Goal: Task Accomplishment & Management: Manage account settings

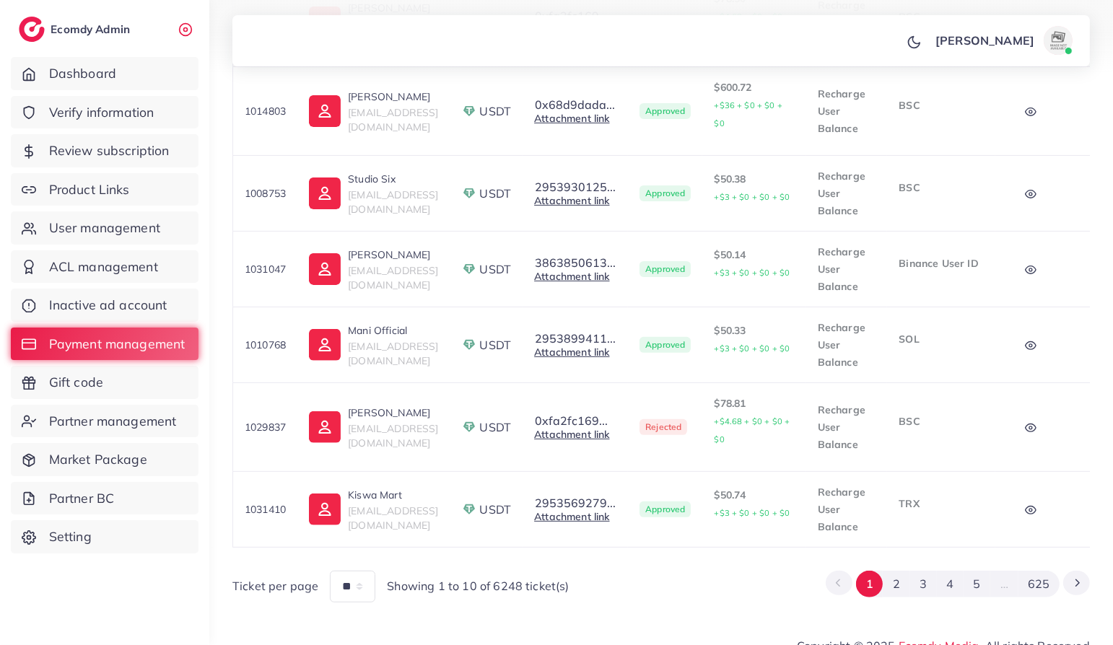
scroll to position [651, 0]
click at [900, 569] on button "2" at bounding box center [895, 582] width 27 height 27
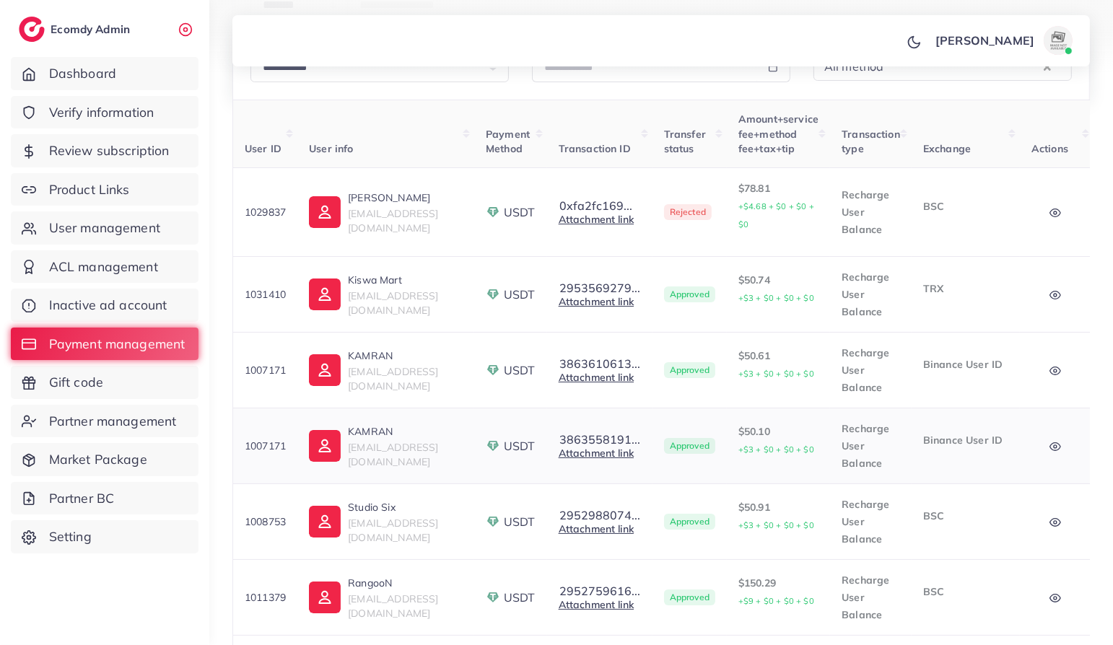
scroll to position [232, 0]
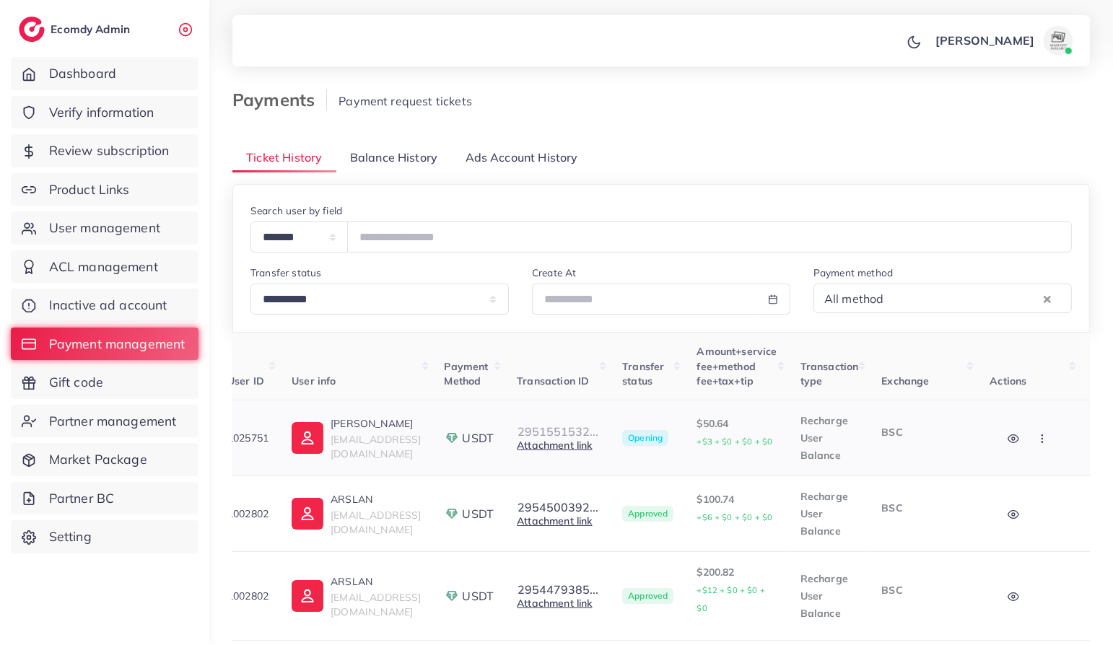
scroll to position [0, 18]
click at [598, 431] on button "2951551532..." at bounding box center [557, 431] width 82 height 13
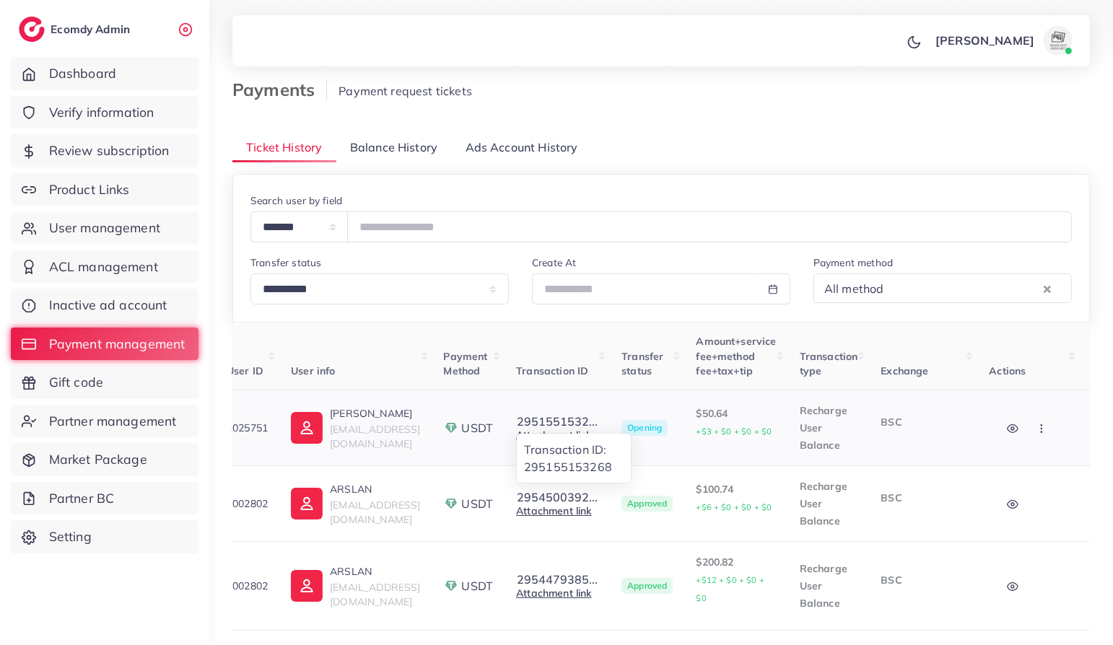
scroll to position [11, 0]
click at [610, 392] on td "2951551532... Transaction ID: 295155153268 Attachment link" at bounding box center [556, 428] width 105 height 76
click at [591, 429] on link "Attachment link" at bounding box center [553, 434] width 75 height 13
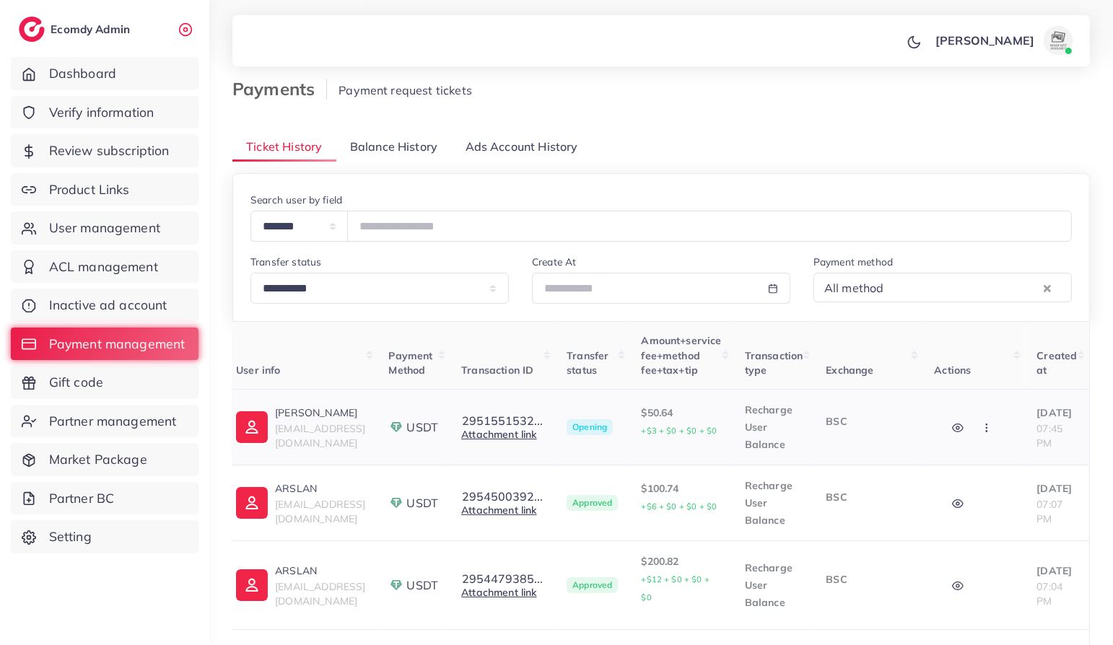
scroll to position [0, 141]
click at [981, 426] on icon "button" at bounding box center [987, 428] width 12 height 12
click at [994, 496] on span "Reject" at bounding box center [1011, 502] width 35 height 14
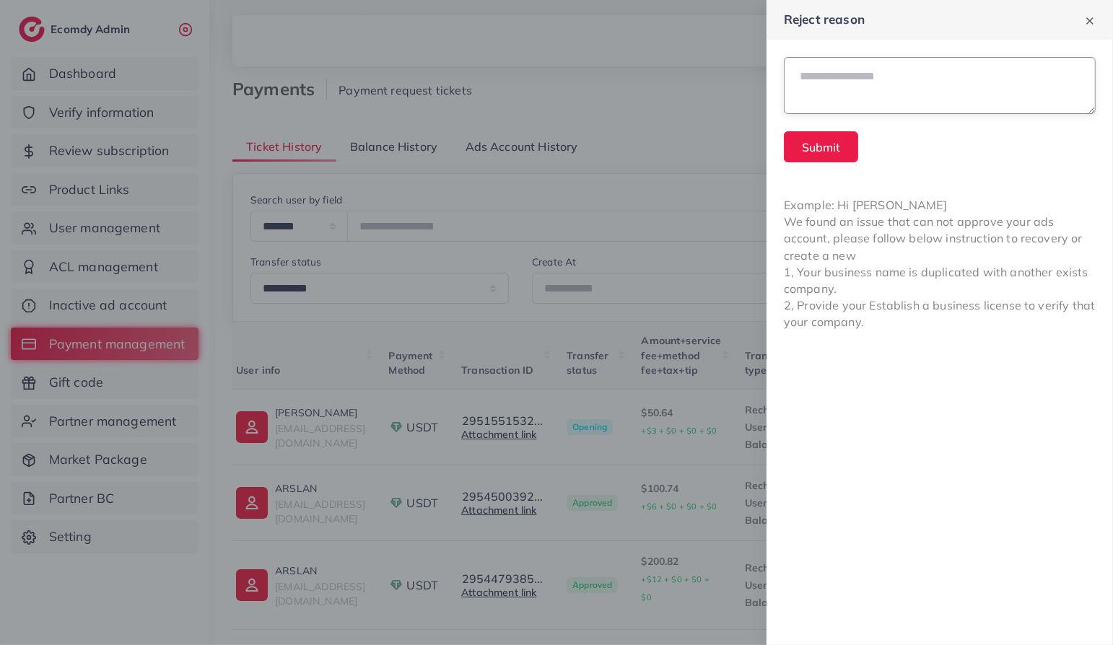
click at [857, 100] on textarea at bounding box center [940, 85] width 312 height 57
type textarea "**********"
click at [811, 147] on button "Submit" at bounding box center [821, 146] width 74 height 31
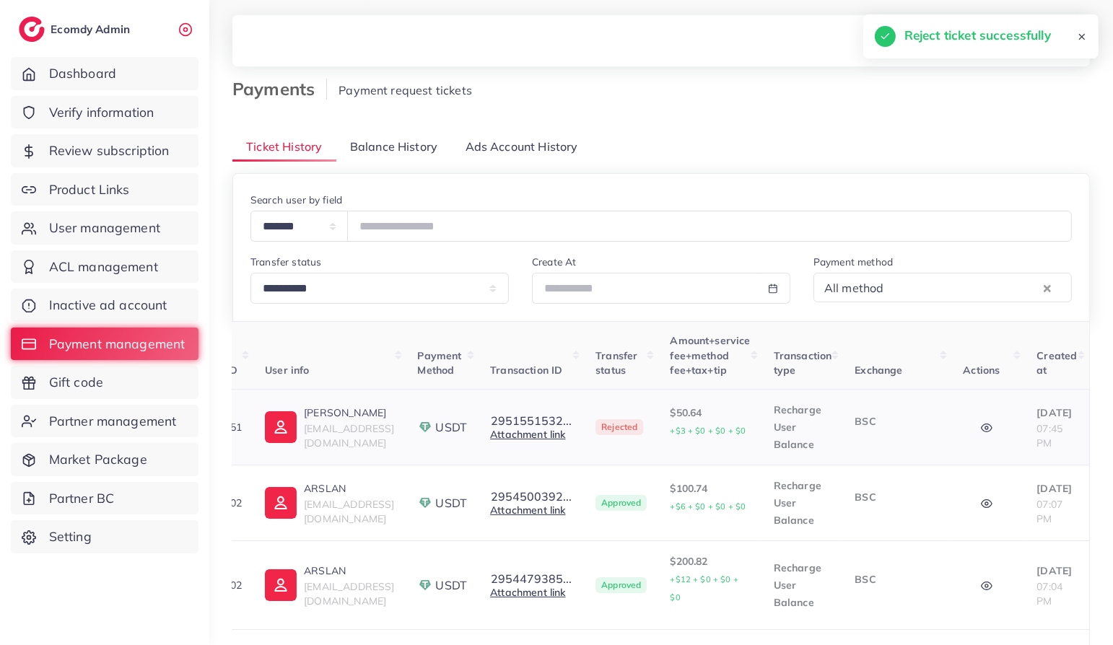
scroll to position [0, 0]
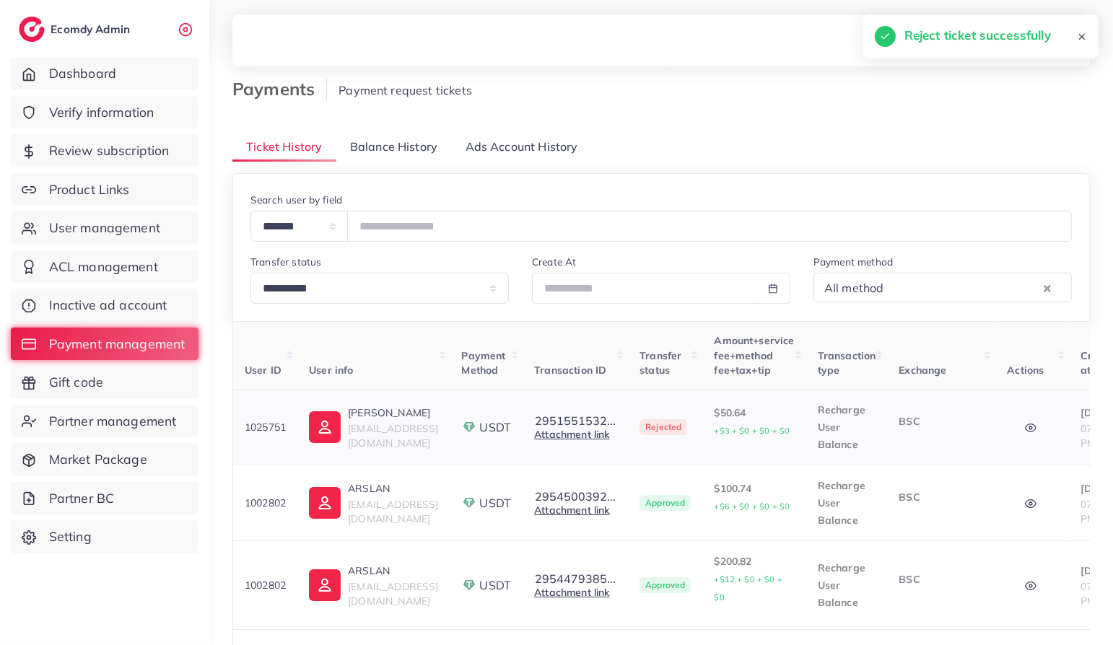
click at [273, 423] on p "1025751" at bounding box center [265, 426] width 41 height 17
copy p "1025751"
click at [115, 240] on link "User management" at bounding box center [105, 227] width 188 height 33
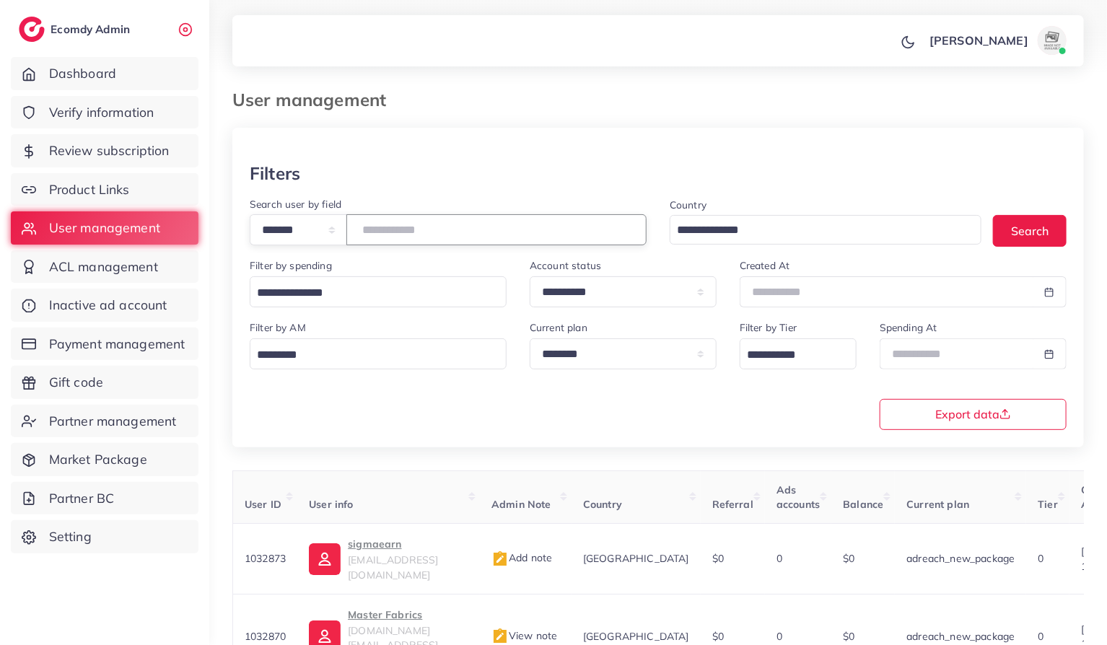
click at [398, 230] on input "number" at bounding box center [496, 229] width 300 height 31
paste input "*******"
type input "*******"
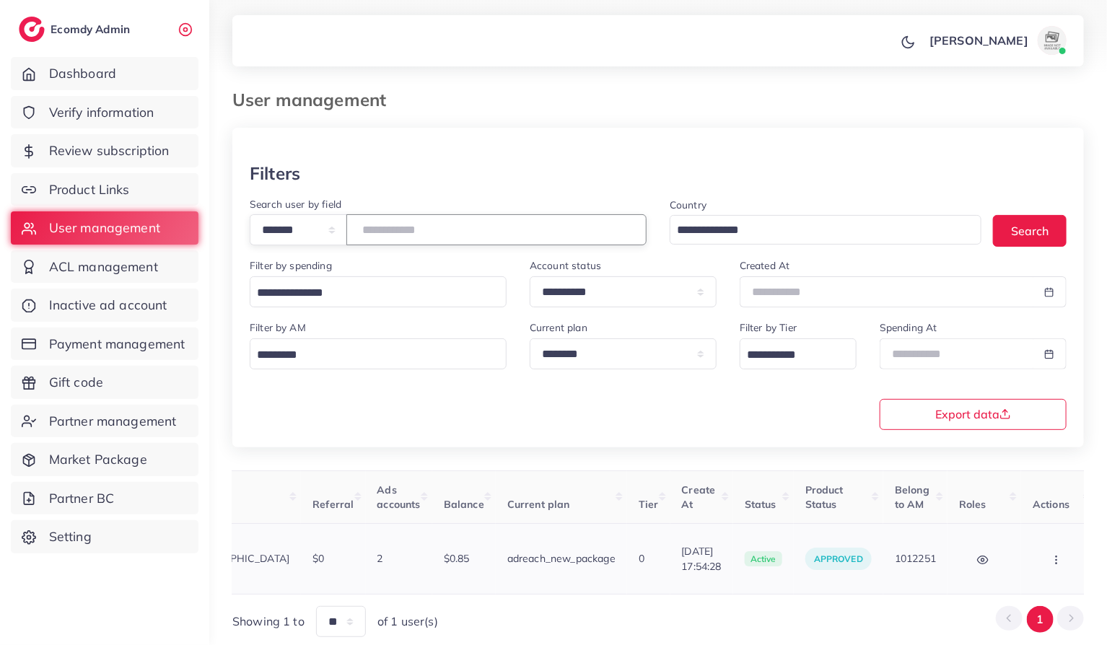
scroll to position [0, 390]
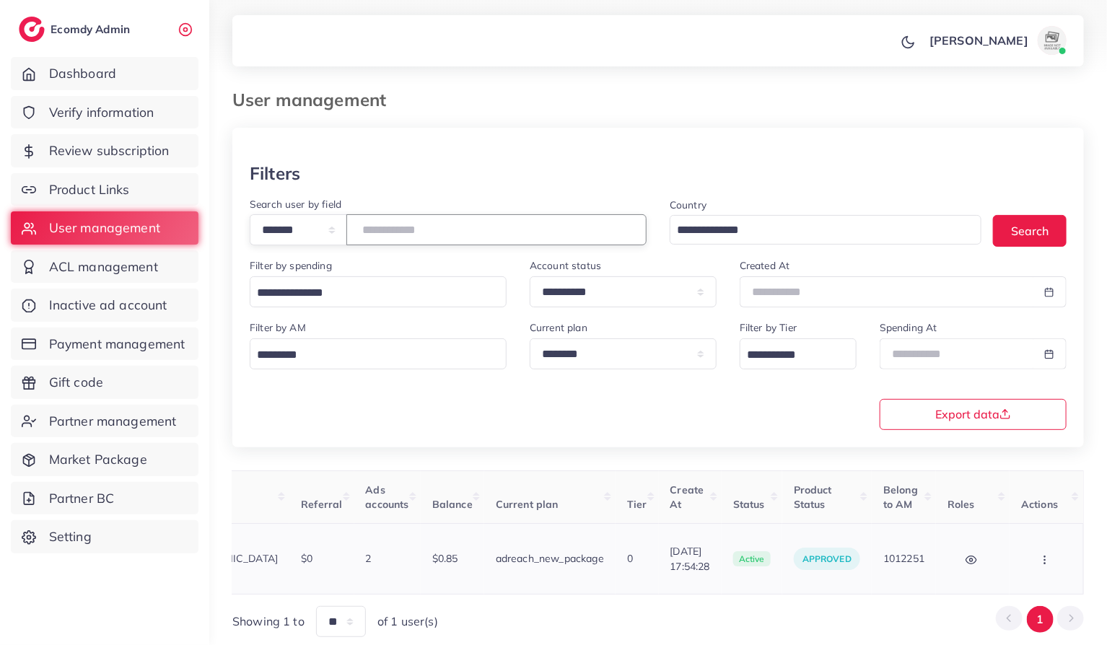
click at [1046, 554] on icon "button" at bounding box center [1045, 560] width 12 height 12
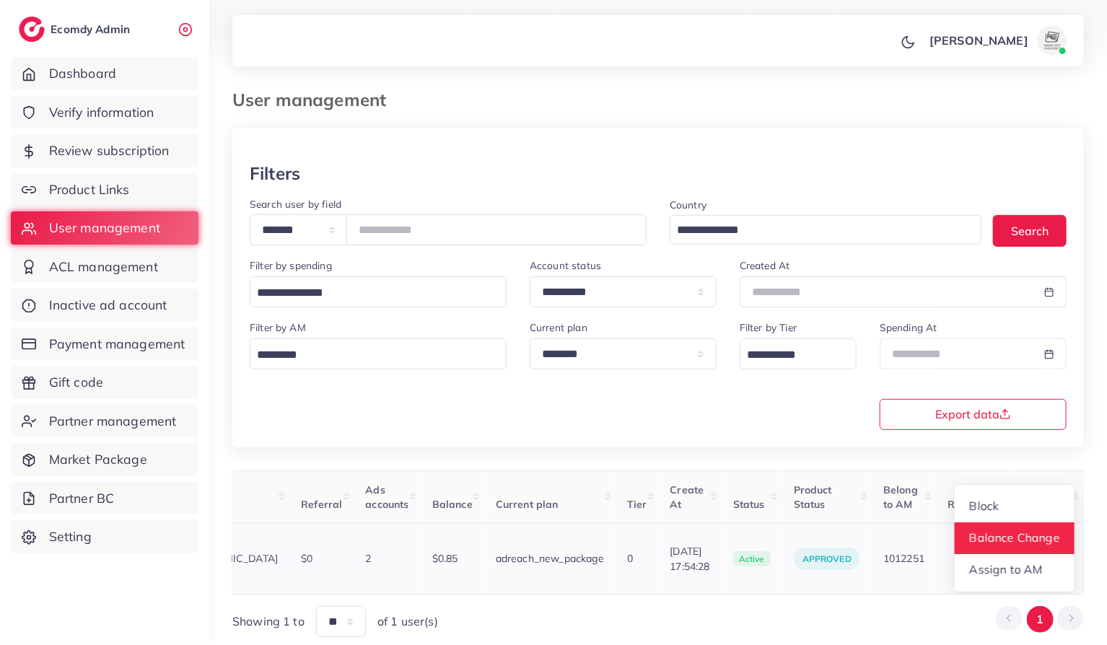
click at [1015, 530] on span "Balance Change" at bounding box center [1015, 537] width 90 height 14
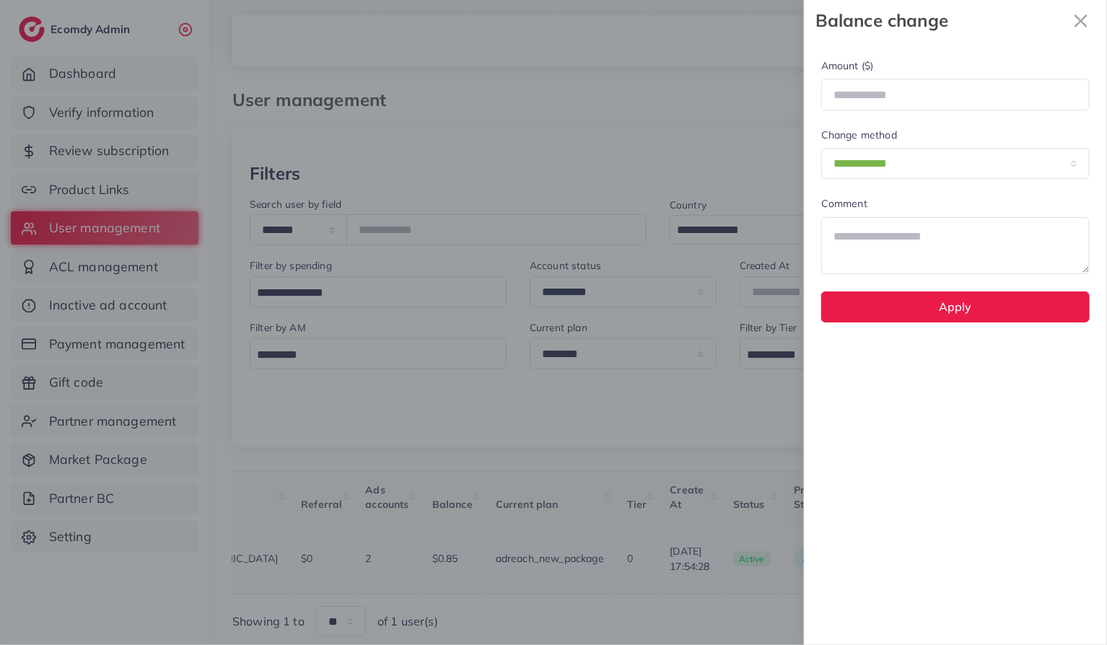
scroll to position [0, 390]
click at [919, 95] on input "number" at bounding box center [955, 94] width 268 height 31
type input "**"
click at [864, 232] on textarea at bounding box center [955, 245] width 268 height 57
type textarea "**********"
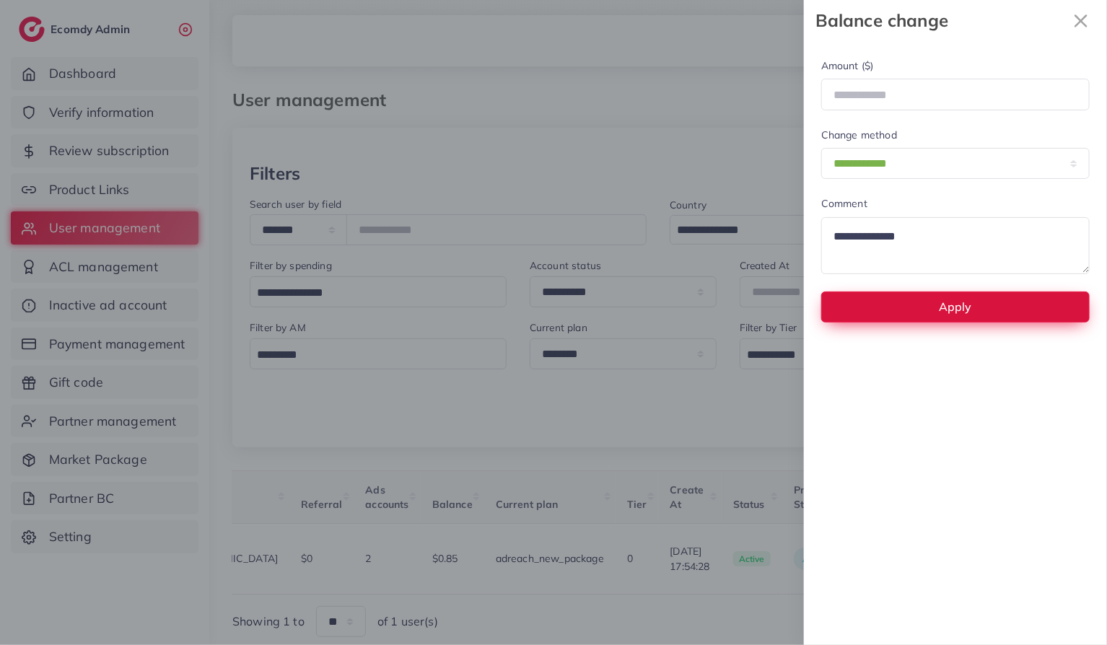
click at [878, 307] on button "Apply" at bounding box center [955, 306] width 268 height 31
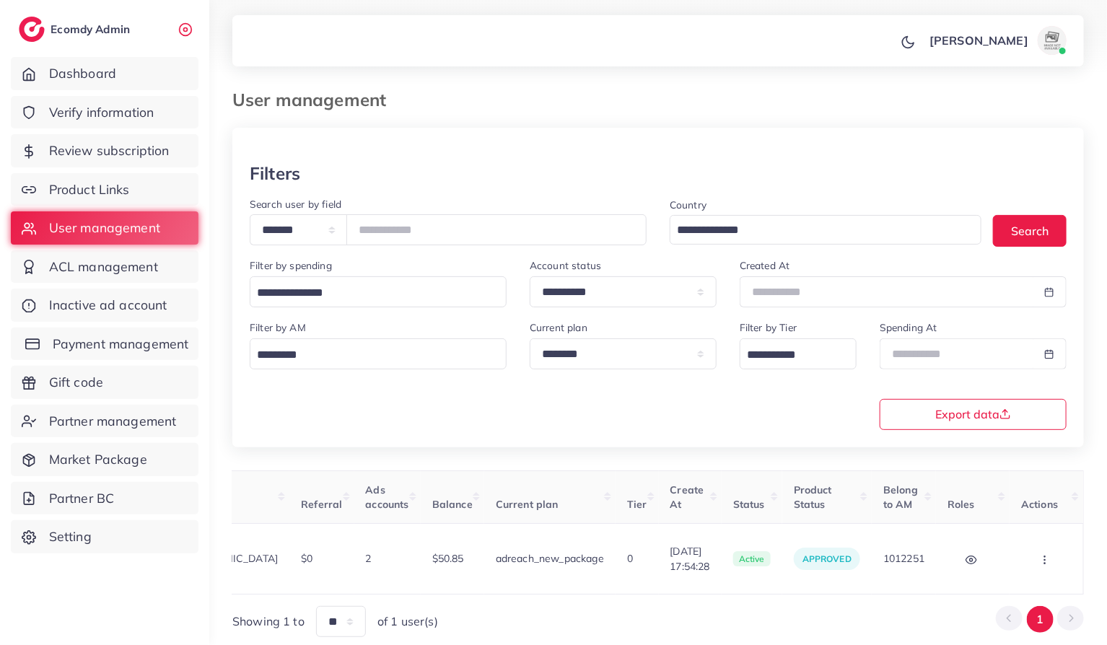
click at [141, 346] on span "Payment management" at bounding box center [121, 344] width 136 height 19
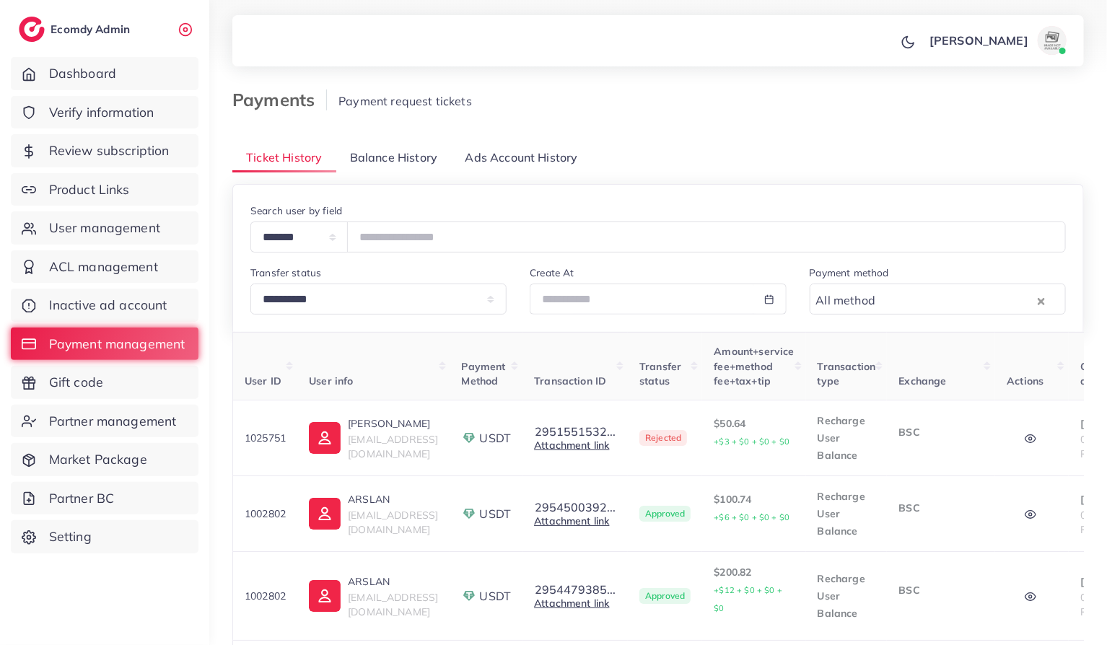
click at [414, 162] on span "Balance History" at bounding box center [393, 157] width 87 height 17
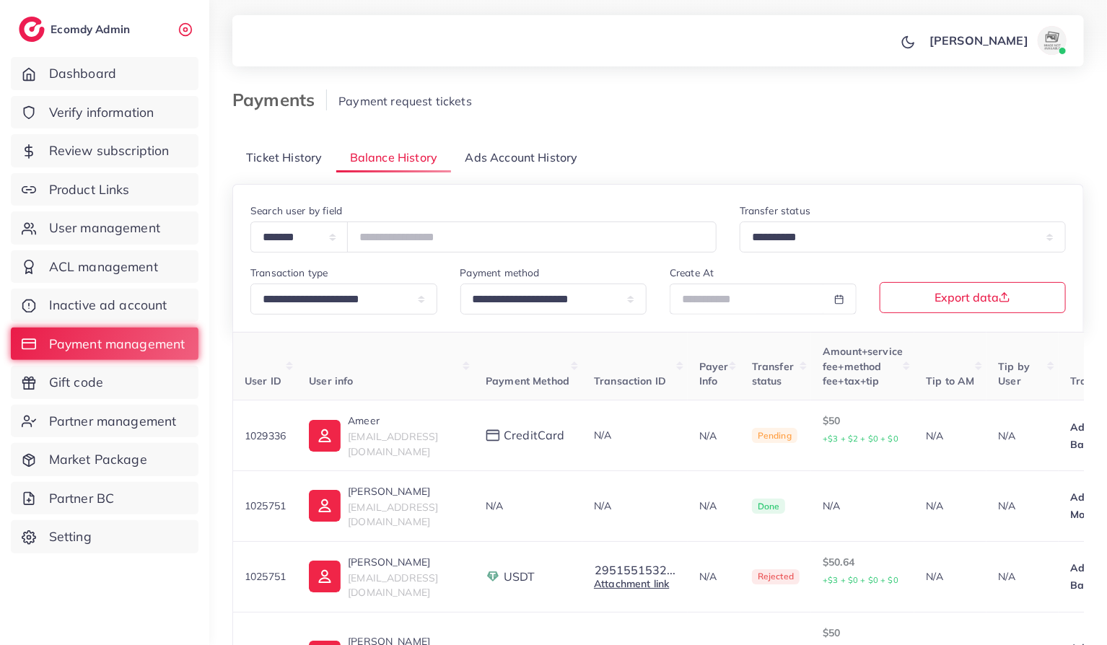
click at [304, 159] on span "Ticket History" at bounding box center [284, 157] width 76 height 17
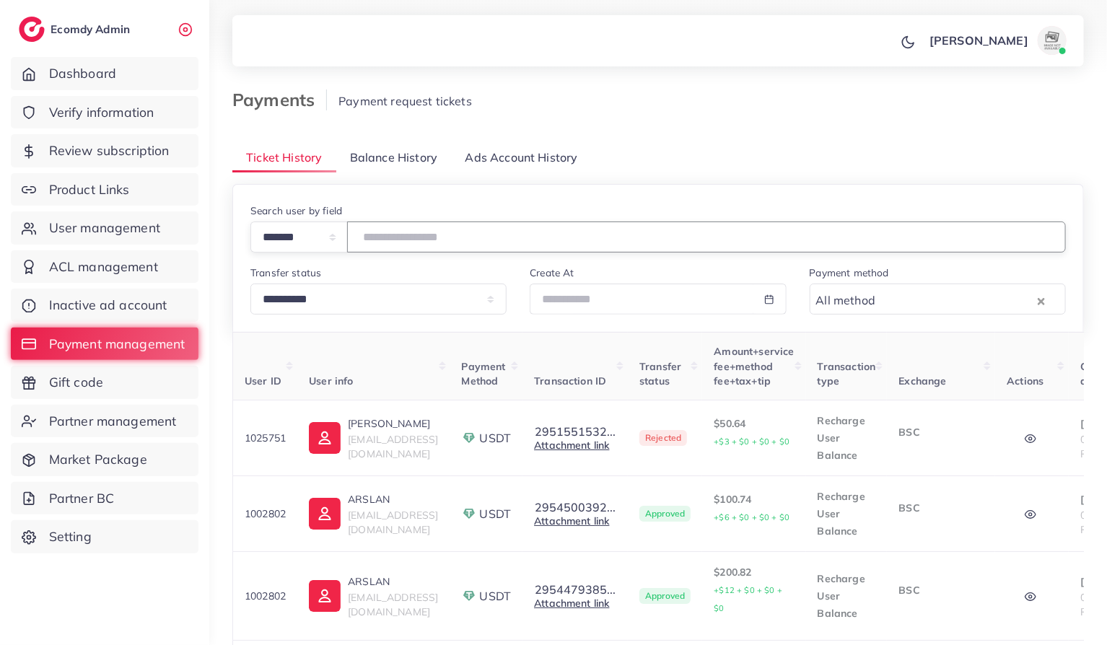
click at [445, 230] on input "number" at bounding box center [706, 237] width 719 height 31
paste input "*******"
type input "*******"
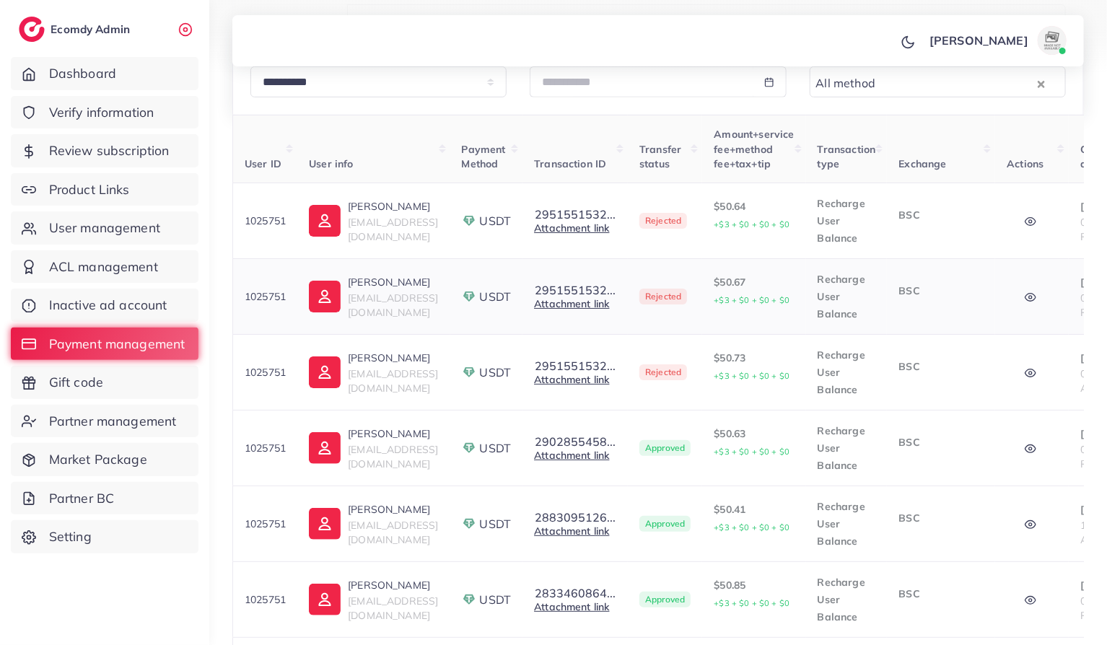
scroll to position [232, 0]
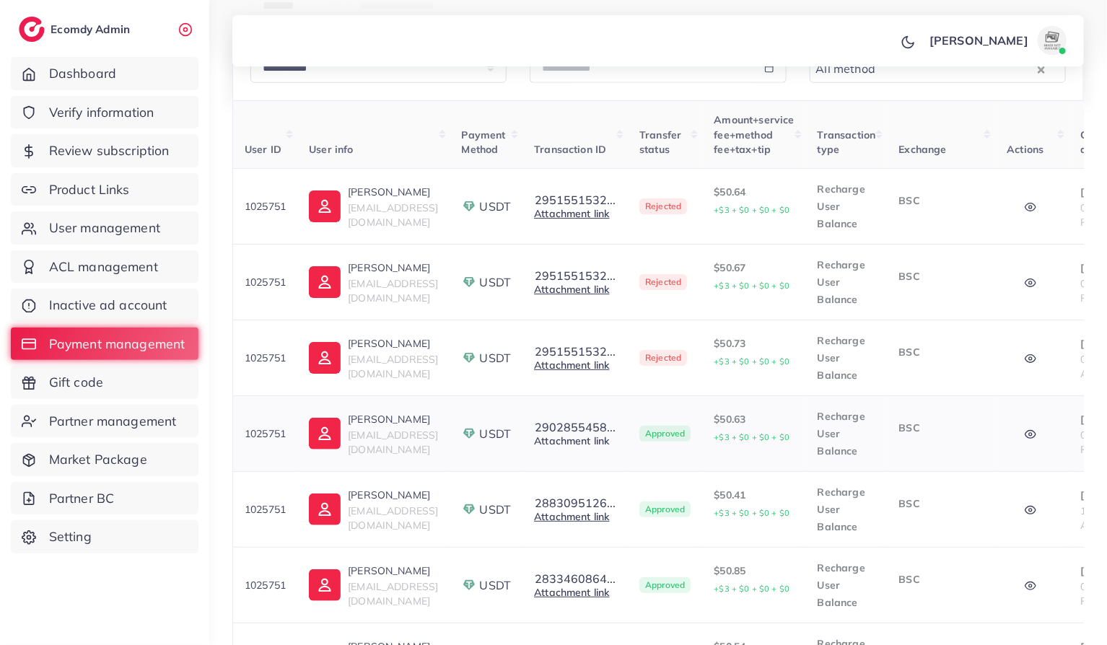
click at [609, 441] on link "Attachment link" at bounding box center [571, 440] width 75 height 13
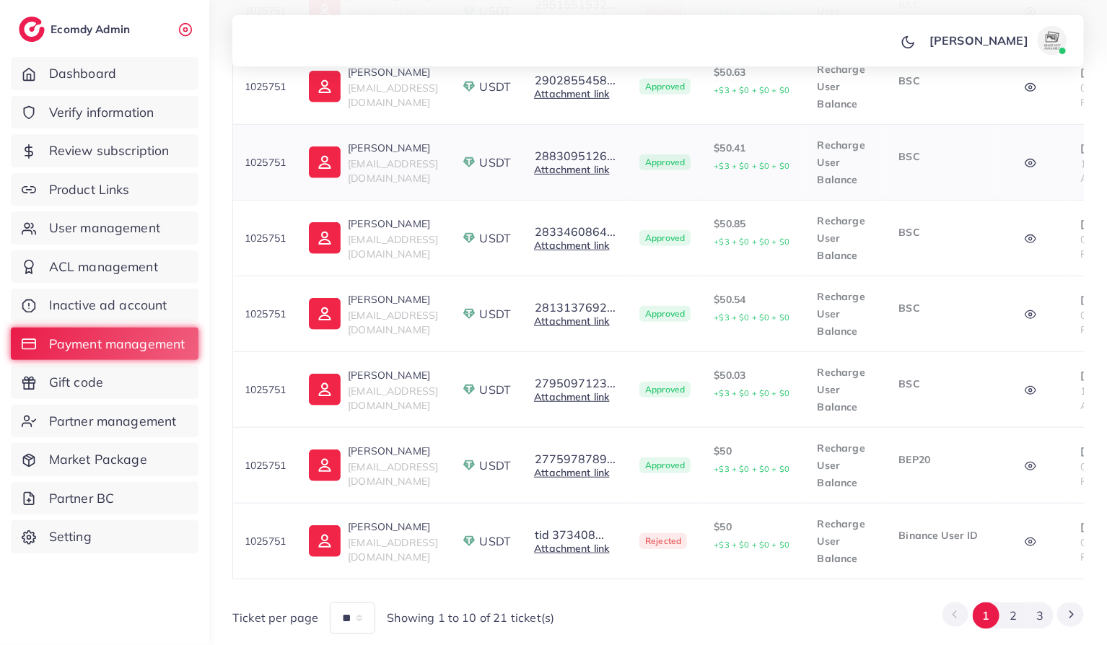
scroll to position [630, 0]
